Goal: Task Accomplishment & Management: Complete application form

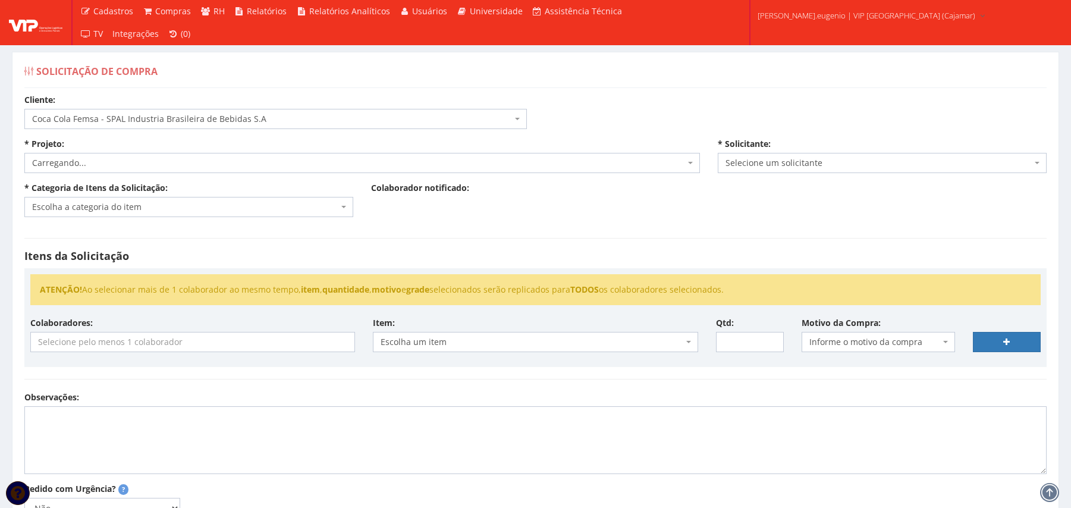
select select "51"
click at [236, 162] on span "Selecione um projeto" at bounding box center [358, 163] width 653 height 12
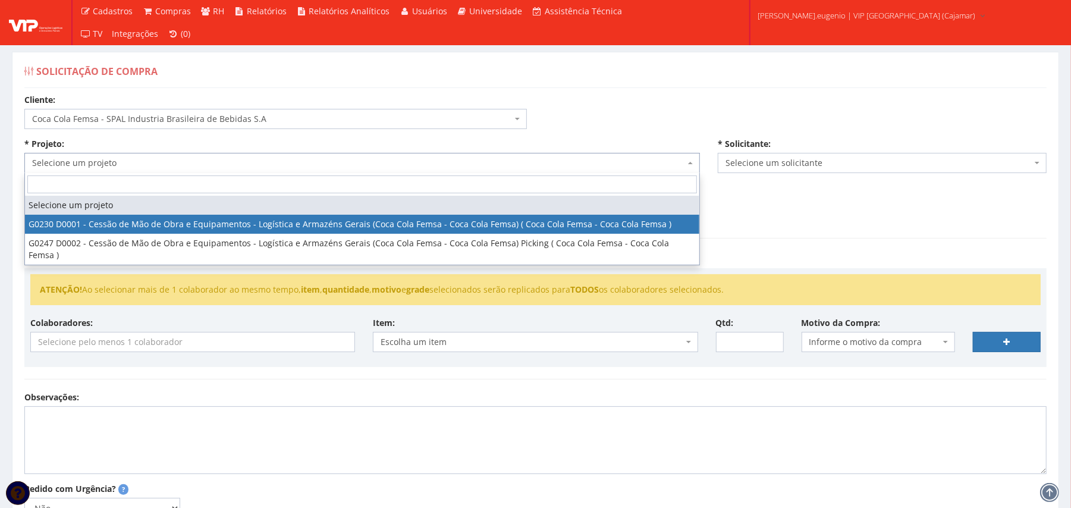
select select "230"
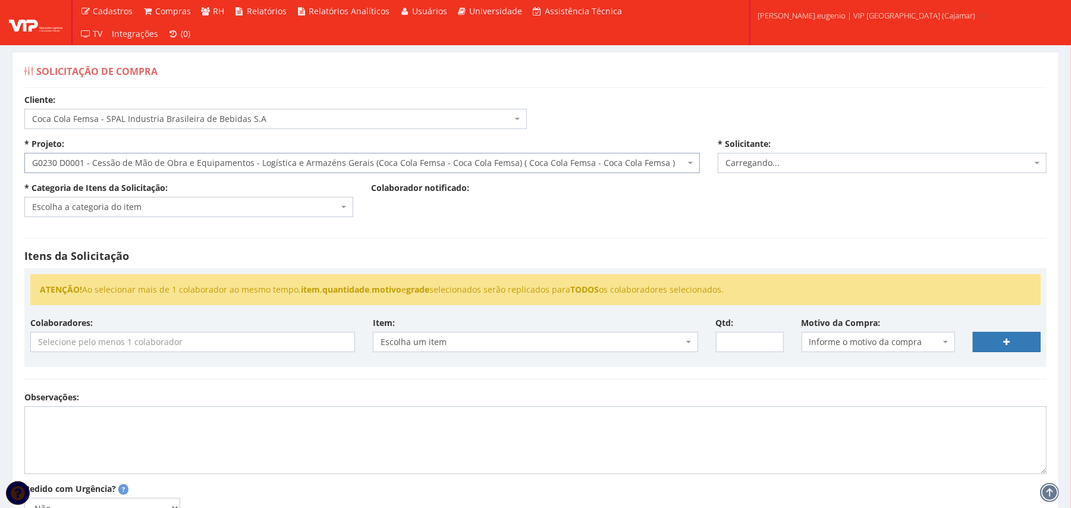
click at [133, 239] on hr at bounding box center [535, 238] width 1023 height 1
click at [155, 200] on span "Escolha a categoria do item" at bounding box center [188, 207] width 329 height 20
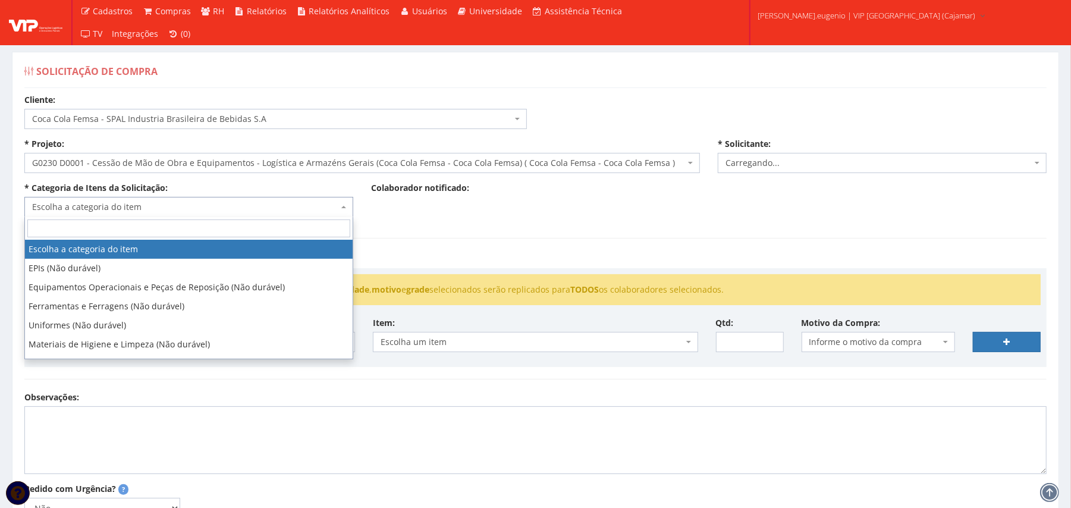
select select "2809"
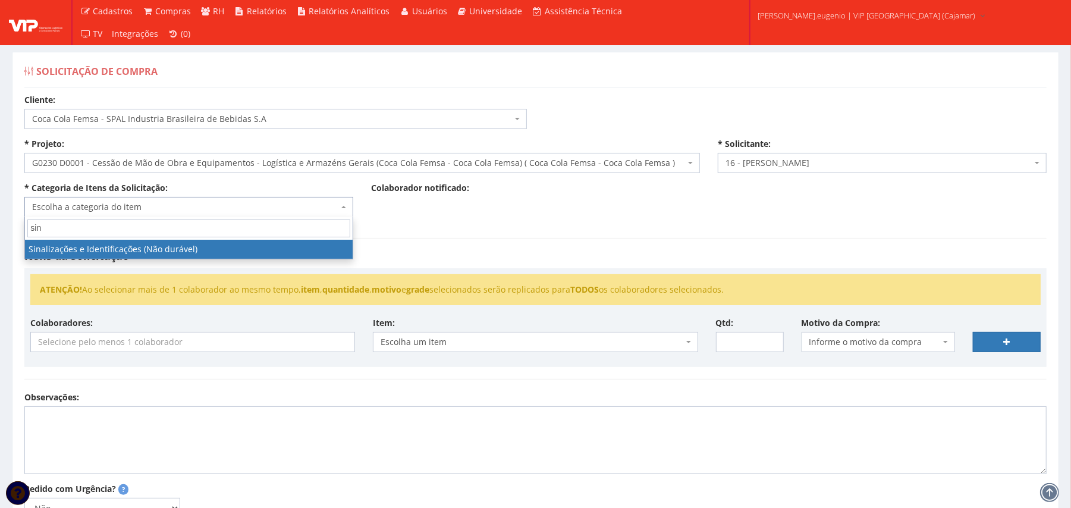
type input "sin"
select select "37"
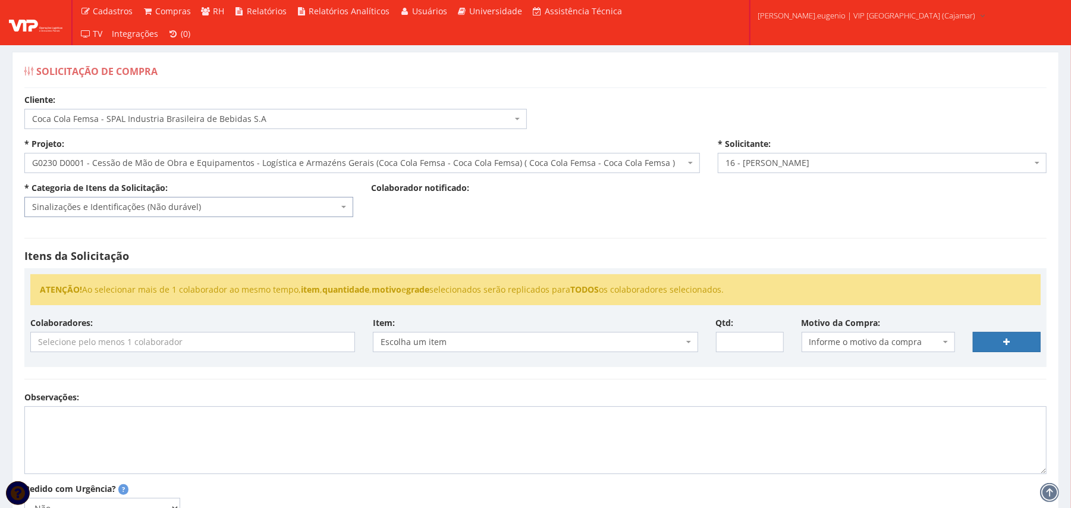
click at [366, 227] on div "Itens da Solicitação ATENÇÃO! Ao selecionar mais de 1 colaborador ao mesmo temp…" at bounding box center [535, 308] width 1040 height 165
click at [125, 345] on input "search" at bounding box center [193, 342] width 324 height 19
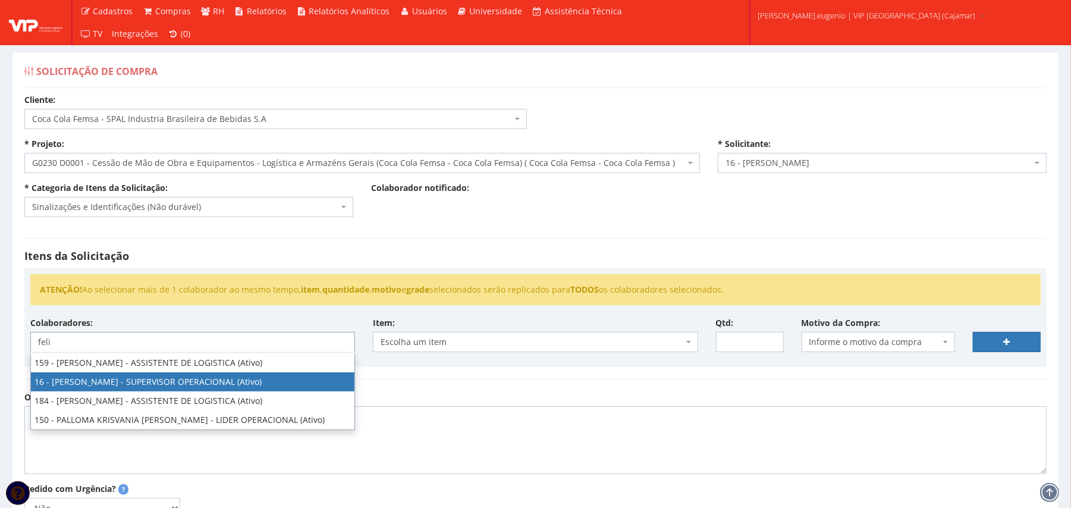
type input "feli"
select select "2809"
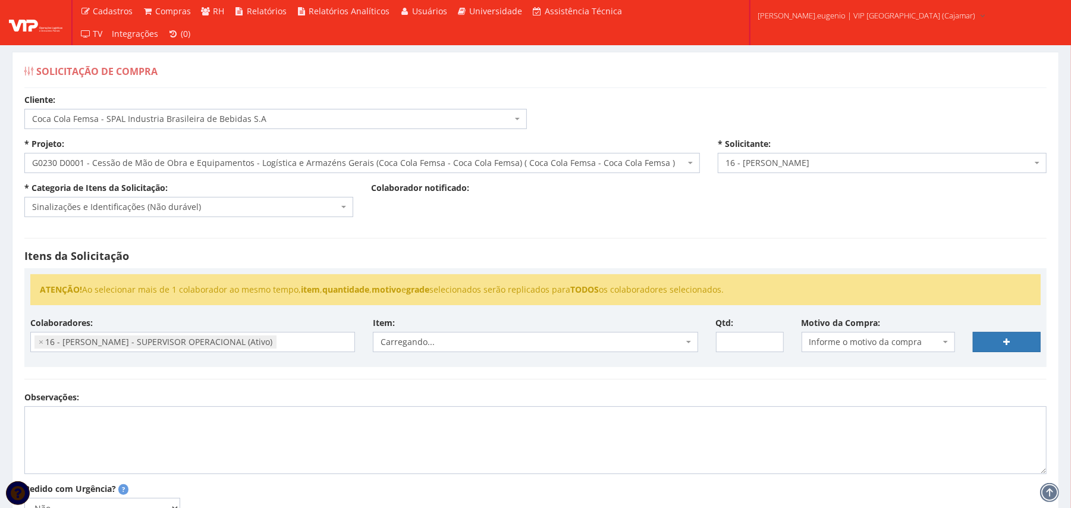
click at [531, 240] on div "Itens da Solicitação ATENÇÃO! Ao selecionar mais de 1 colaborador ao mesmo temp…" at bounding box center [535, 308] width 1040 height 165
click at [460, 343] on span "Escolha um item" at bounding box center [532, 342] width 302 height 12
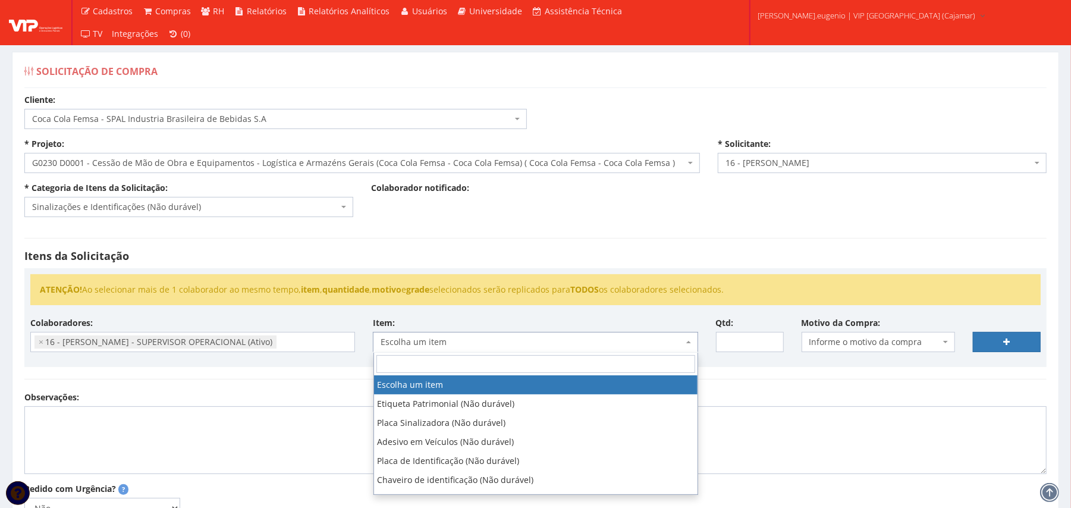
type input "f"
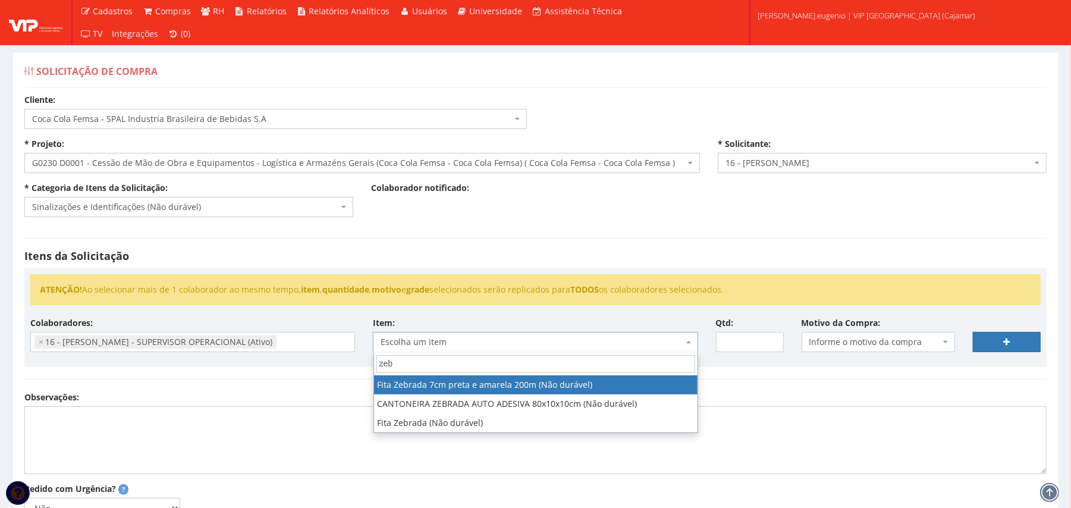
type input "zeb"
select select "1402"
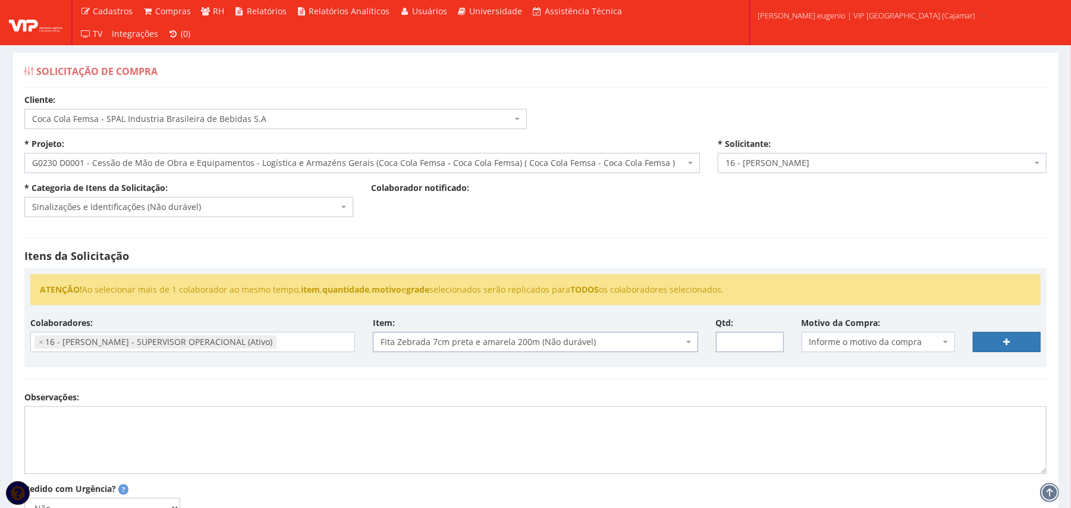
click at [741, 343] on input "Qtd:" at bounding box center [750, 342] width 68 height 20
type input "15"
click at [851, 338] on span "Informe o motivo da compra" at bounding box center [875, 342] width 131 height 12
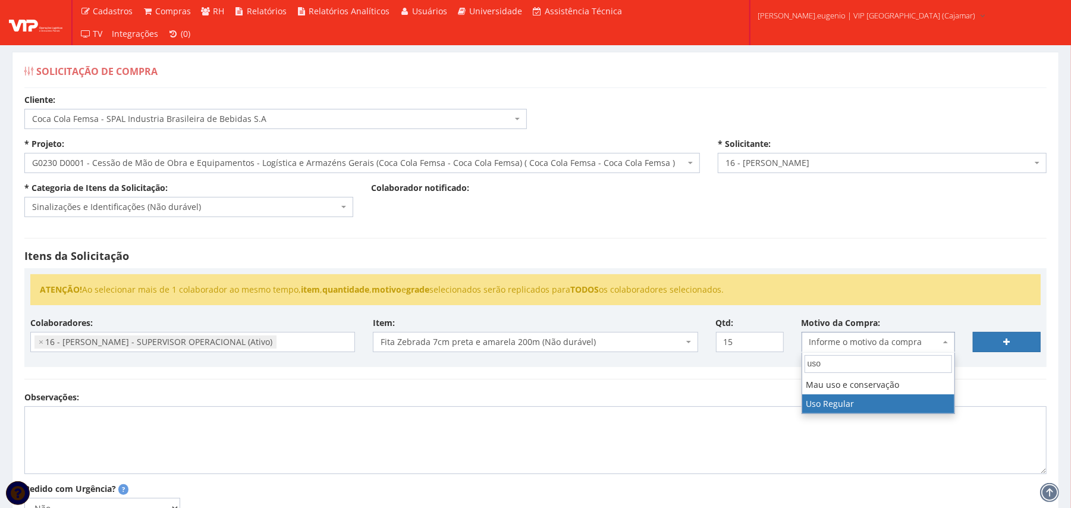
type input "uso"
select select "13"
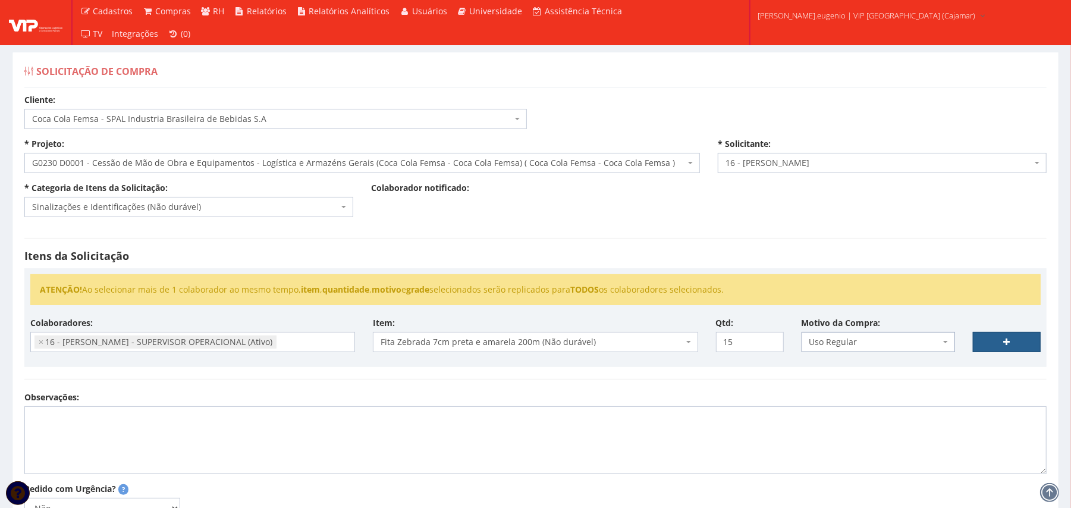
click at [1011, 337] on link at bounding box center [1007, 342] width 68 height 20
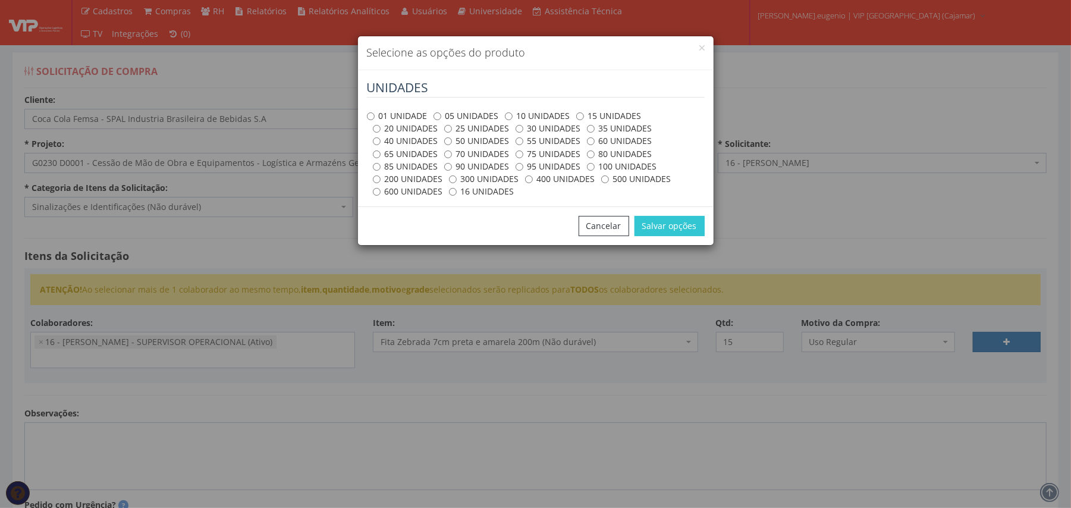
click at [387, 115] on label "01 UNIDADE" at bounding box center [397, 116] width 61 height 12
click at [375, 115] on input "01 UNIDADE" at bounding box center [371, 116] width 8 height 8
radio input "true"
click at [488, 117] on label "05 UNIDADES" at bounding box center [466, 116] width 65 height 12
click at [441, 117] on input "05 UNIDADES" at bounding box center [438, 116] width 8 height 8
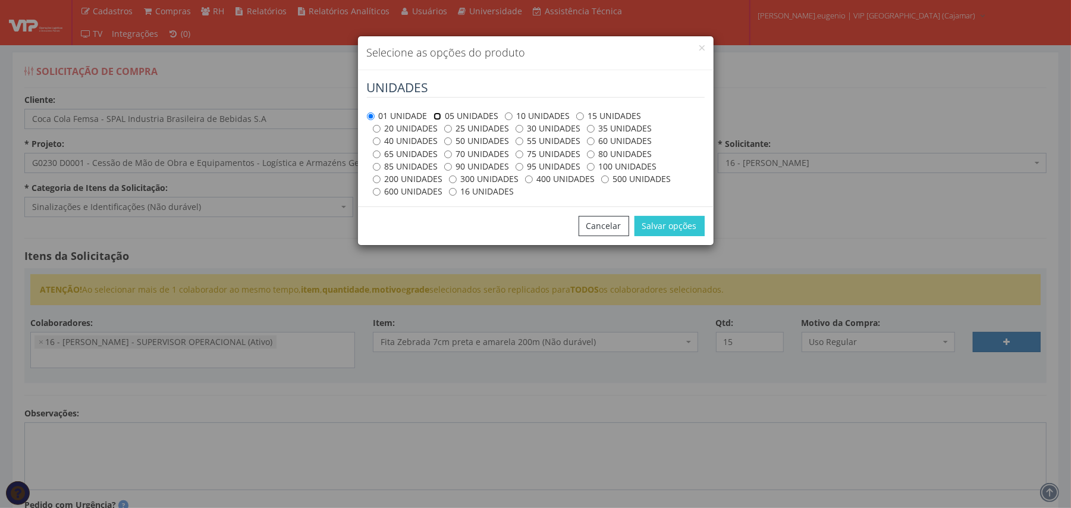
radio input "true"
click at [681, 231] on button "Salvar opções" at bounding box center [670, 226] width 70 height 20
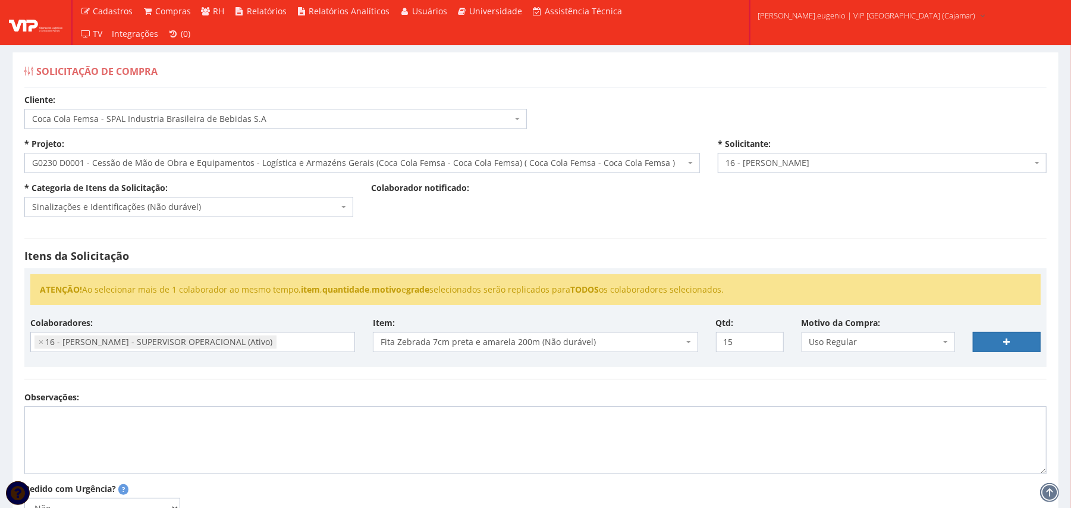
select select
type input "0"
select select
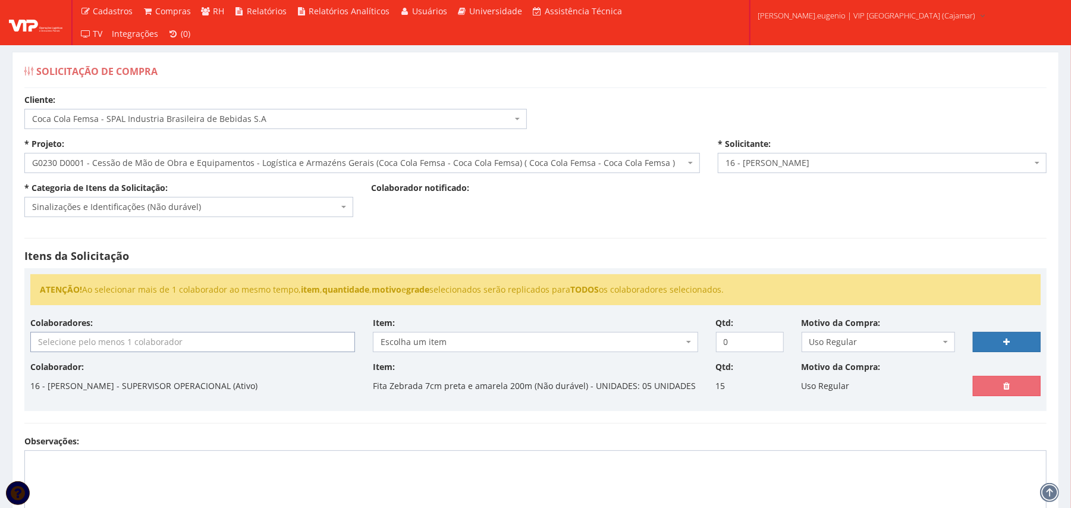
click at [184, 335] on input "search" at bounding box center [193, 342] width 324 height 19
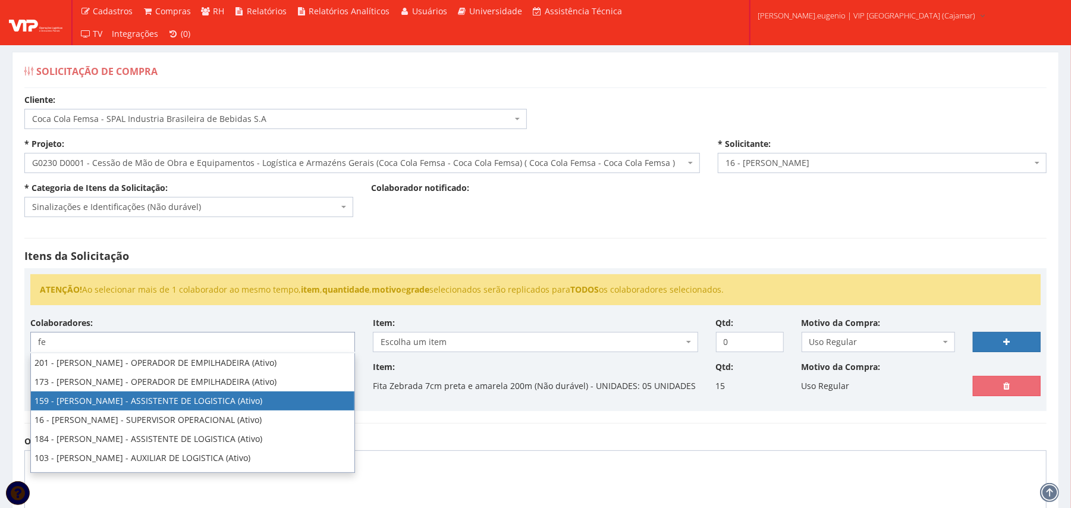
type input "fe"
select select "4004"
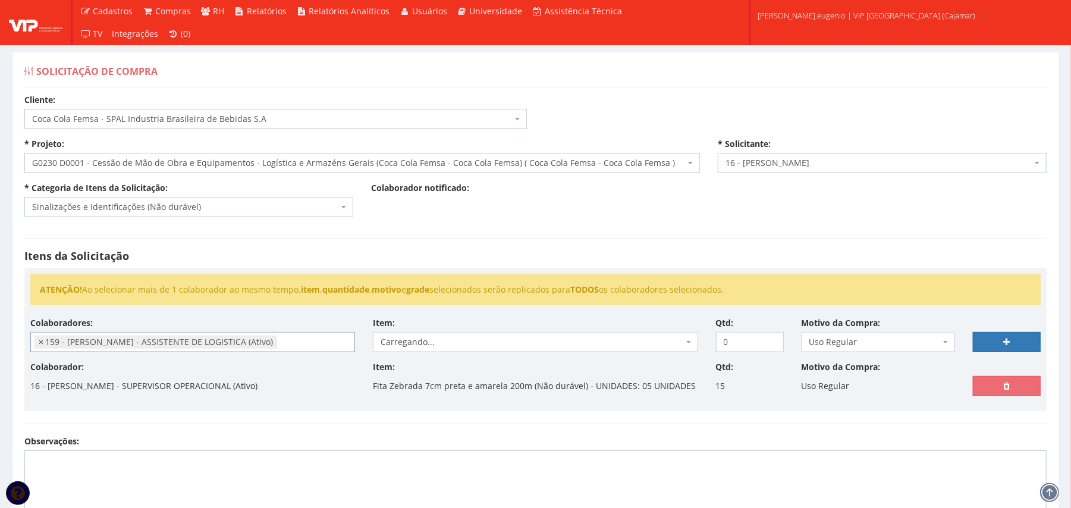
click at [43, 344] on span "×" at bounding box center [41, 342] width 5 height 12
select select
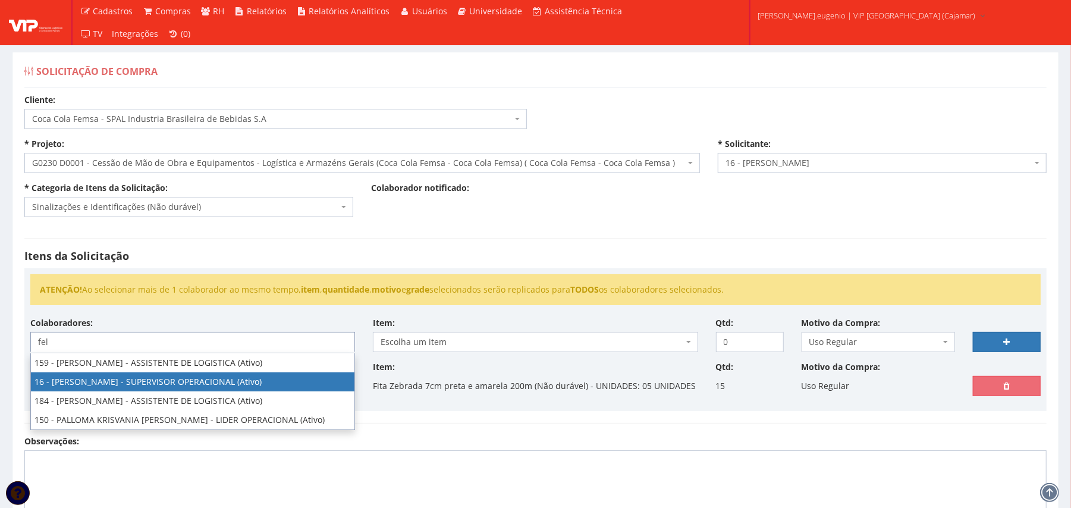
type input "fel"
select select "2809"
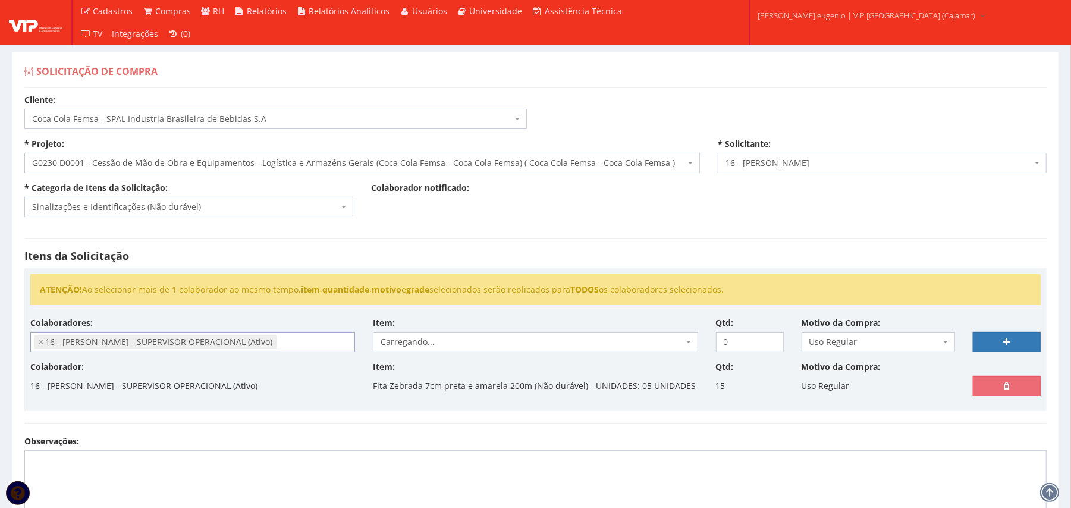
click at [601, 262] on h4 "Itens da Solicitação" at bounding box center [535, 256] width 1023 height 12
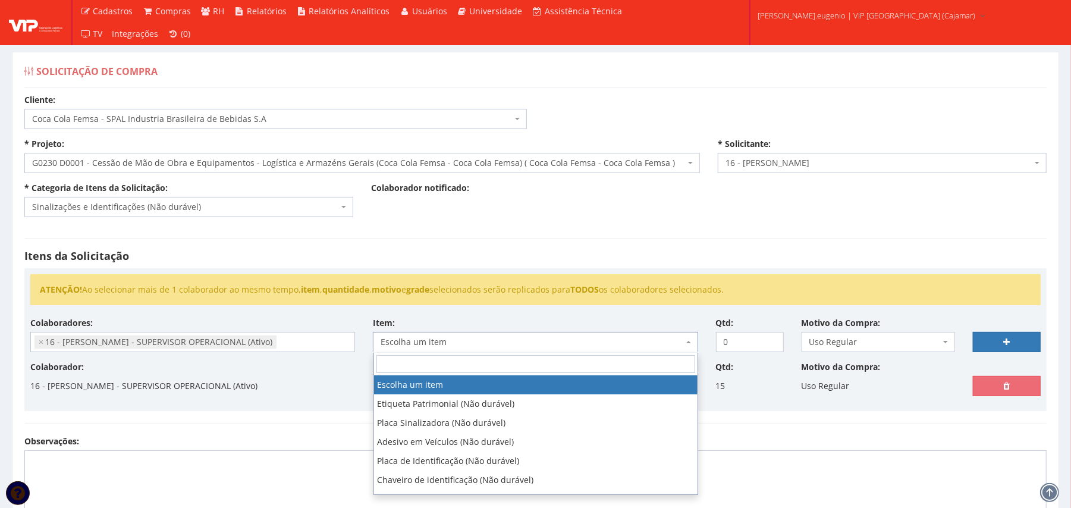
click at [484, 347] on span "Escolha um item" at bounding box center [532, 342] width 302 height 12
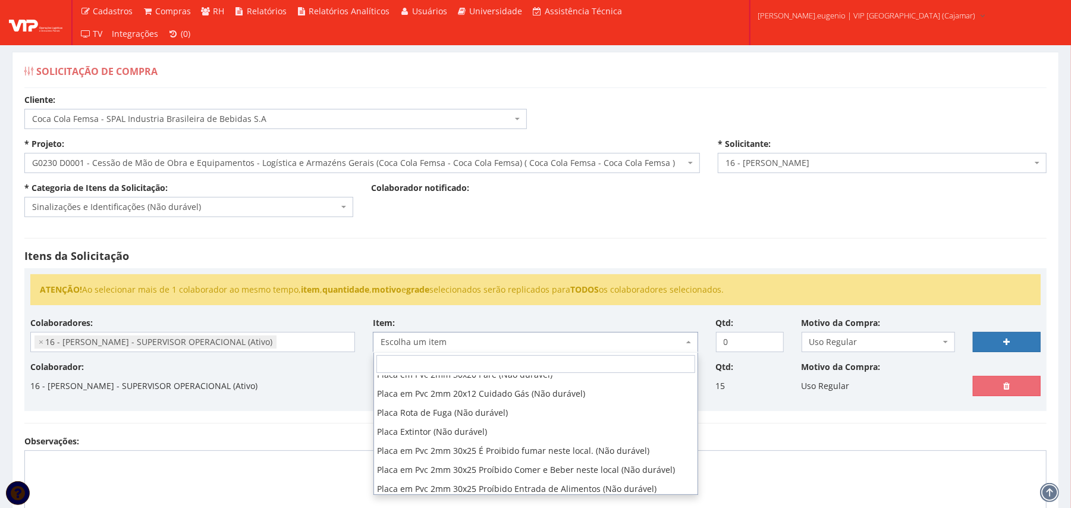
scroll to position [476, 0]
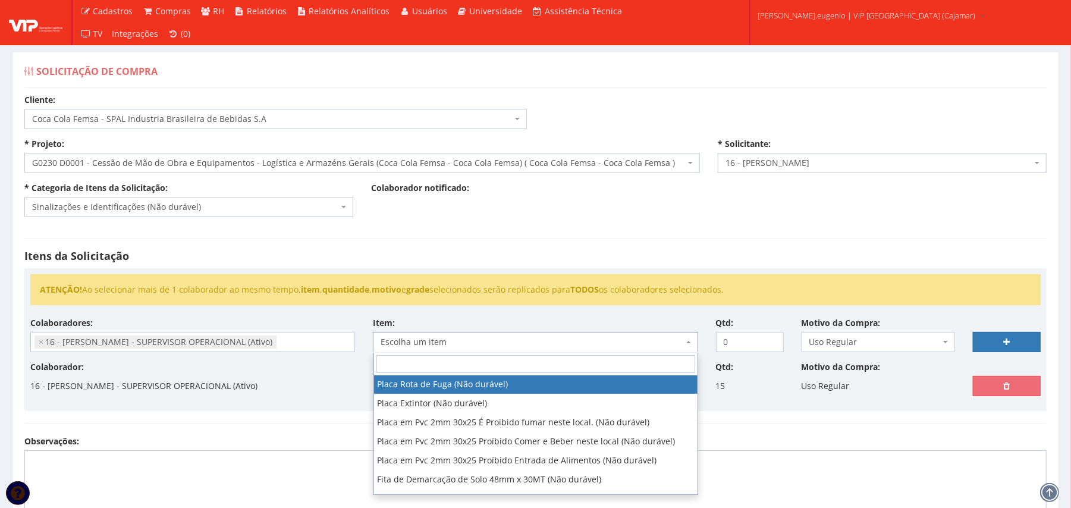
click at [729, 236] on div "Itens da Solicitação ATENÇÃO! Ao selecionar mais de 1 colaborador ao mesmo temp…" at bounding box center [535, 330] width 1040 height 209
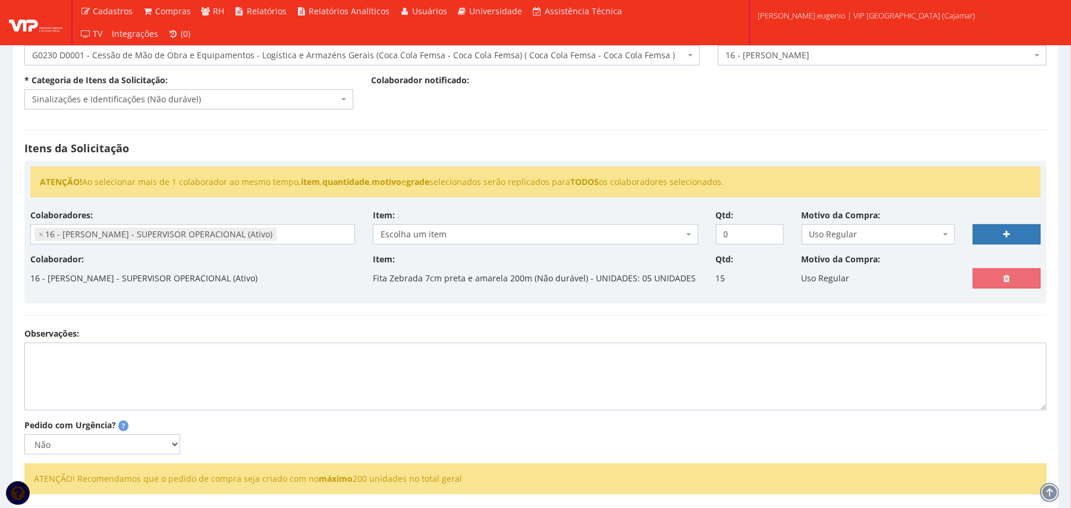
scroll to position [229, 0]
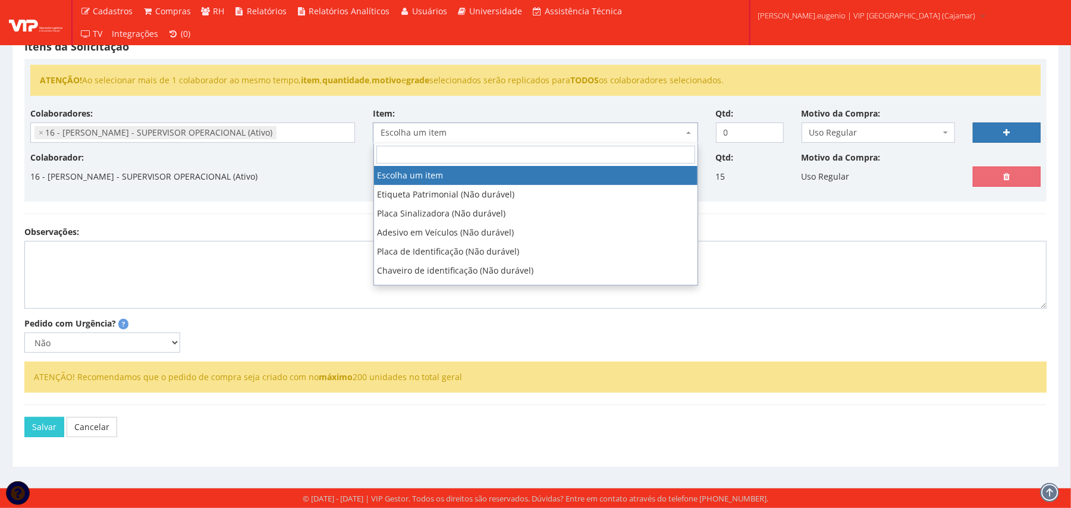
click at [500, 127] on span "Escolha um item" at bounding box center [532, 133] width 302 height 12
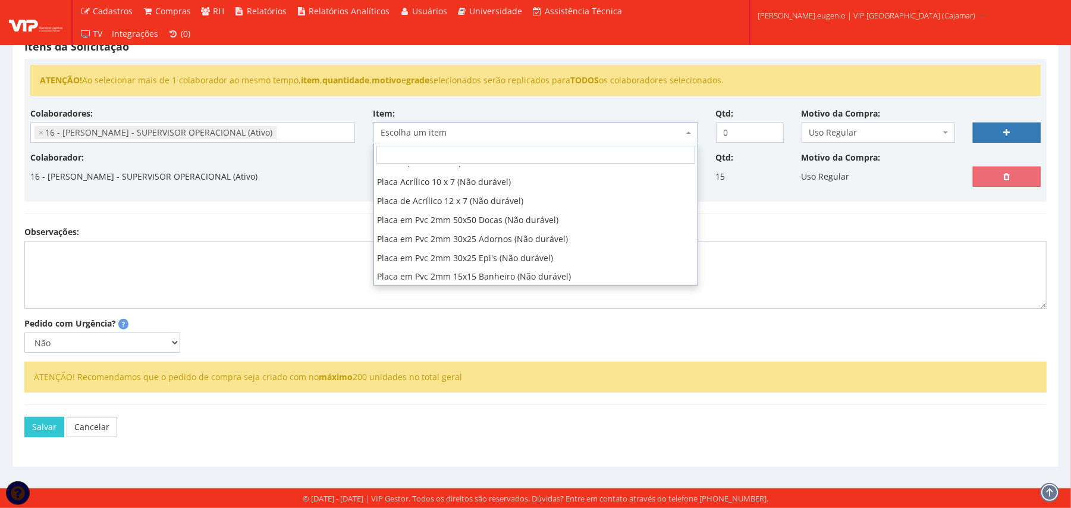
scroll to position [158, 0]
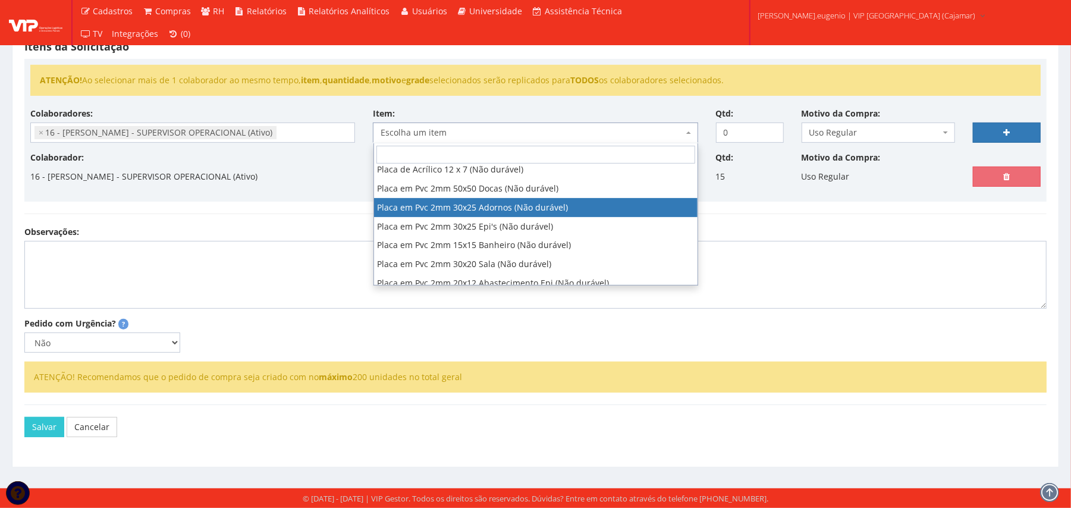
select select "899"
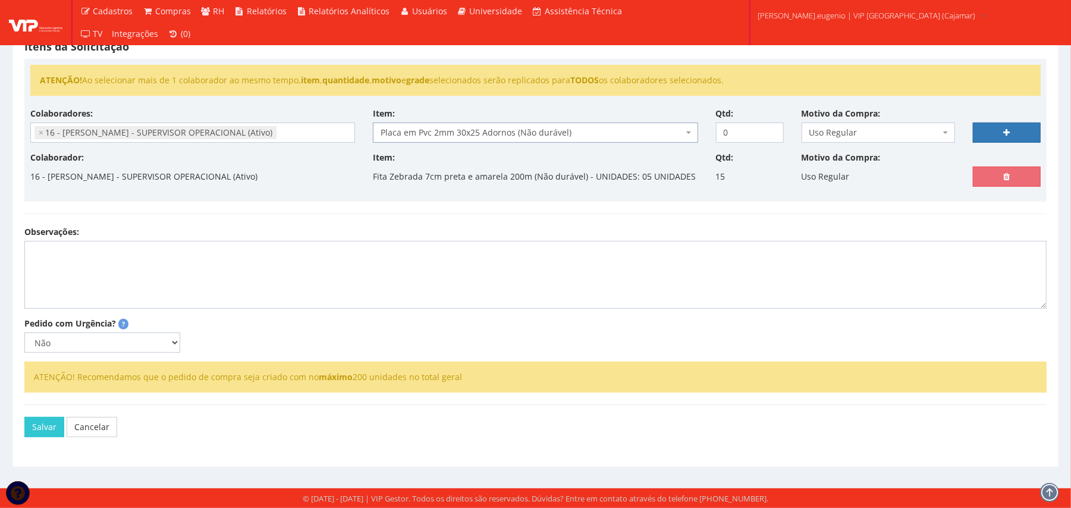
click at [685, 123] on span "Placa em Pvc 2mm 30x25 Adornos (Não durável)" at bounding box center [535, 133] width 325 height 20
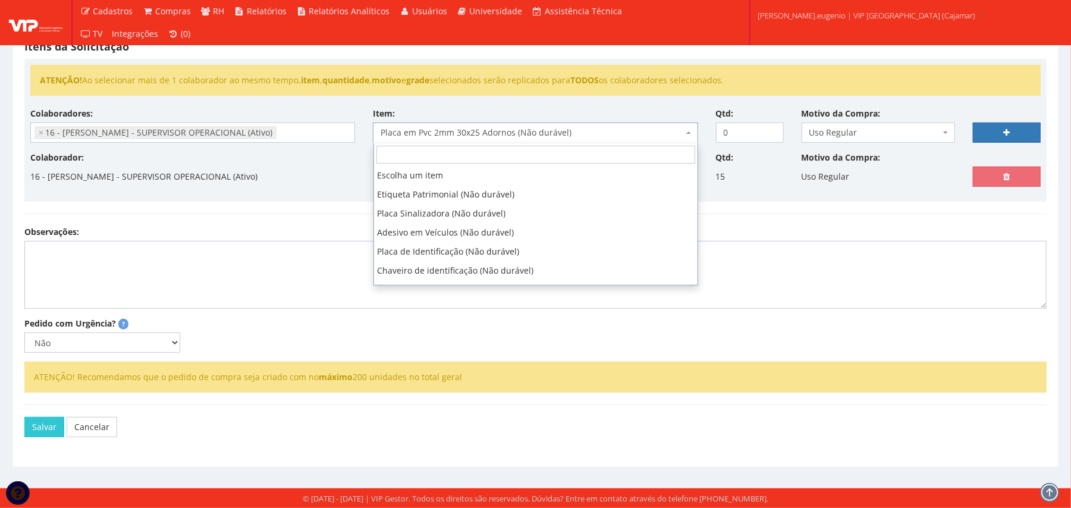
scroll to position [171, 0]
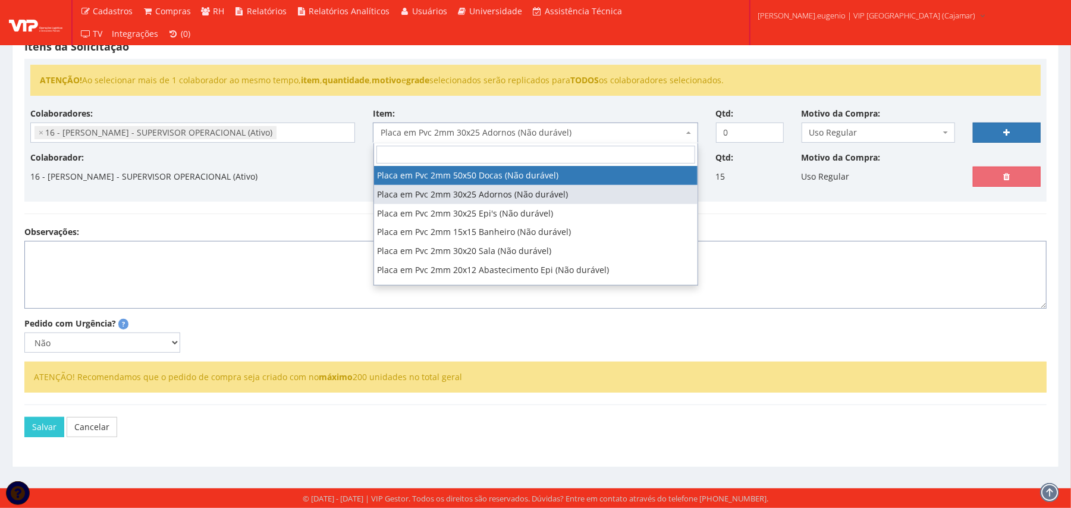
click at [755, 259] on textarea "Observações:" at bounding box center [535, 275] width 1023 height 68
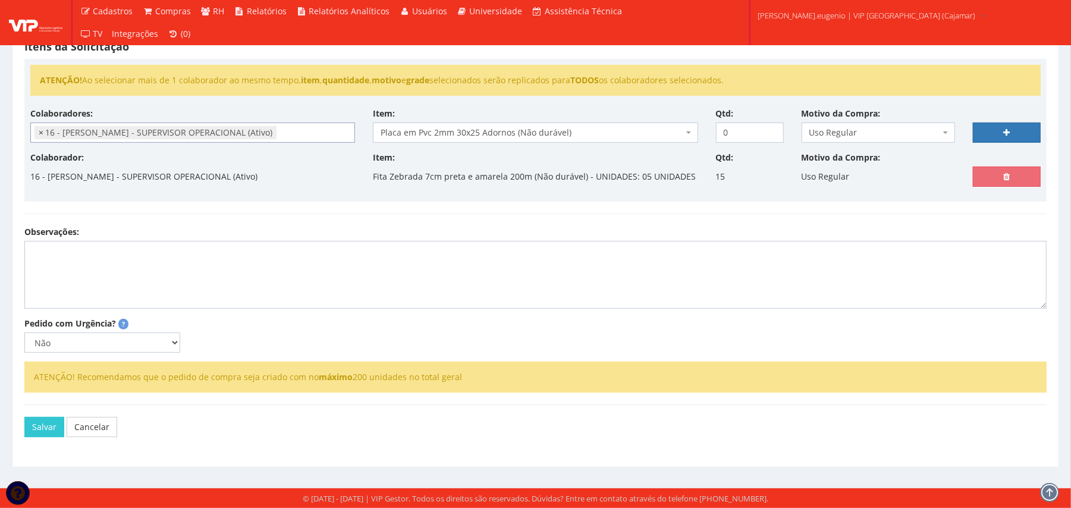
click at [42, 127] on span "×" at bounding box center [41, 133] width 5 height 12
select select
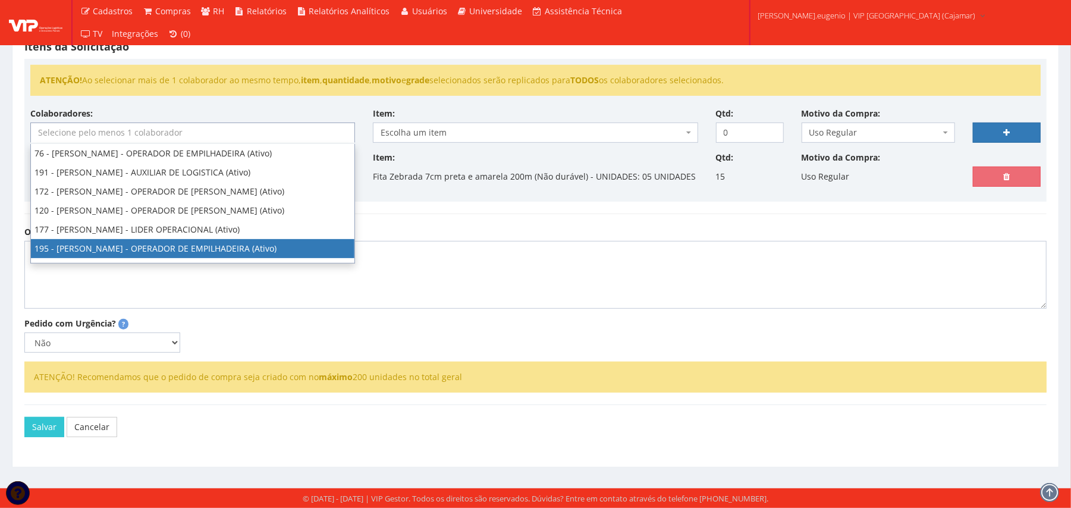
click at [465, 314] on div "Cliente: Selecione um cliente COCA COLA FEMSA - SPAL INDUSTRIA BRASILEIRA DE BE…" at bounding box center [535, 171] width 1040 height 573
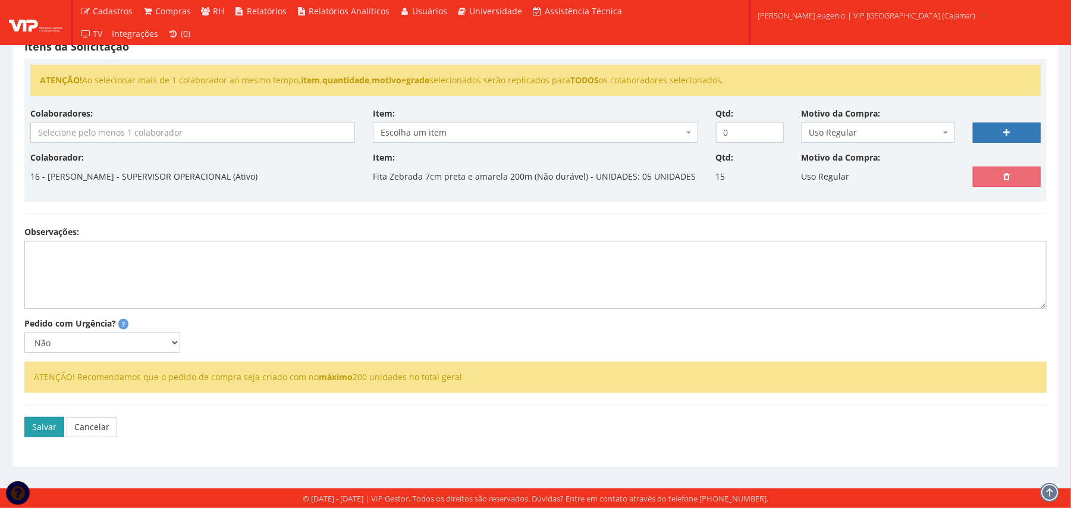
click at [45, 419] on button "Salvar" at bounding box center [44, 427] width 40 height 20
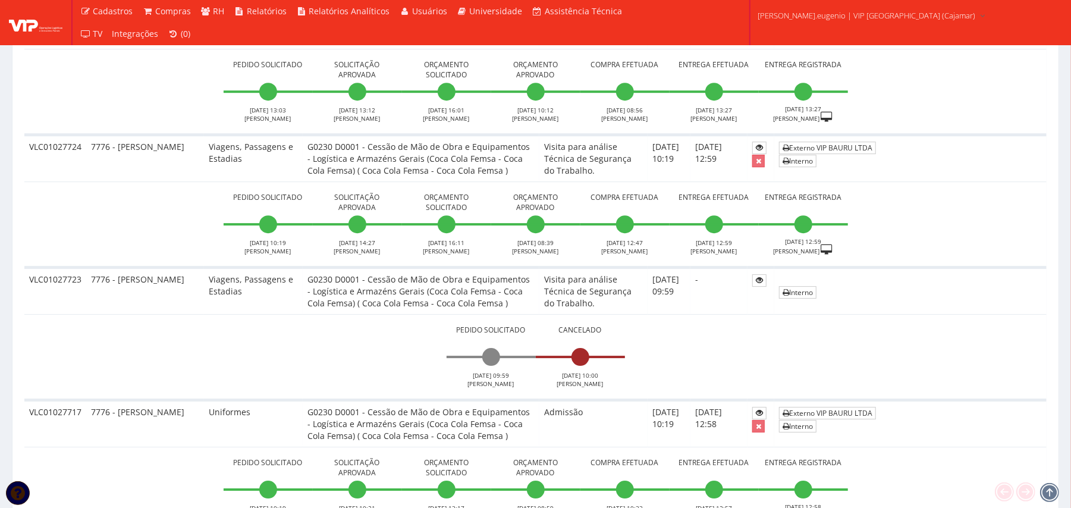
scroll to position [2617, 0]
